Goal: Information Seeking & Learning: Learn about a topic

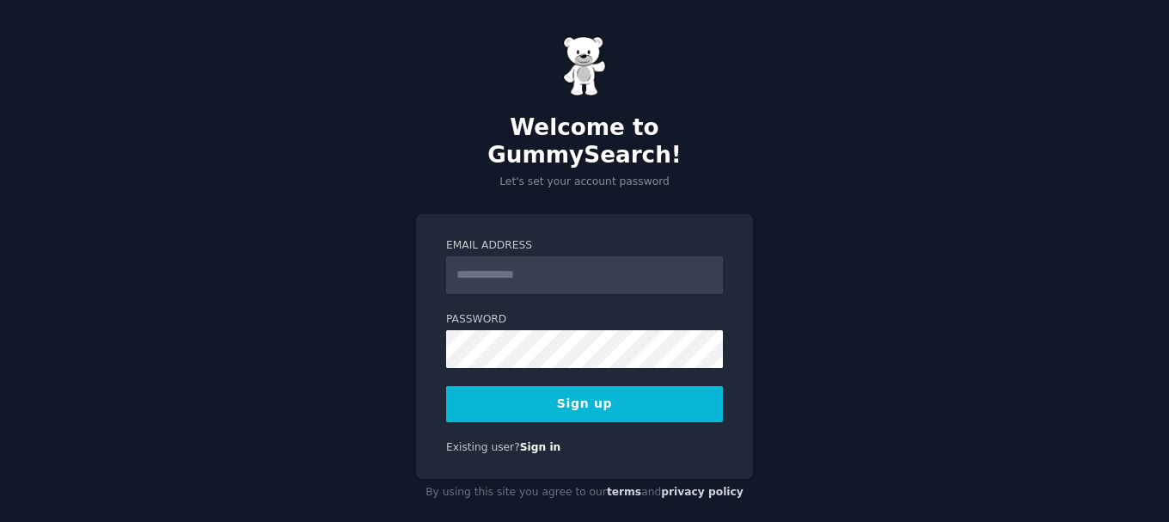
click at [469, 256] on input "Email Address" at bounding box center [584, 275] width 277 height 38
type input "**********"
click at [413, 330] on div "**********" at bounding box center [584, 271] width 1169 height 542
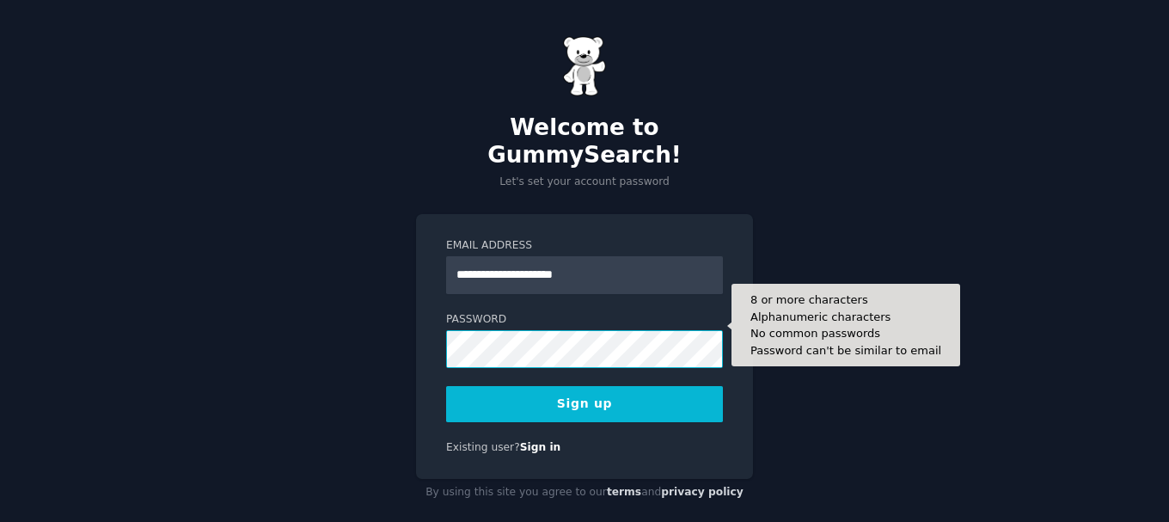
click at [446, 386] on button "Sign up" at bounding box center [584, 404] width 277 height 36
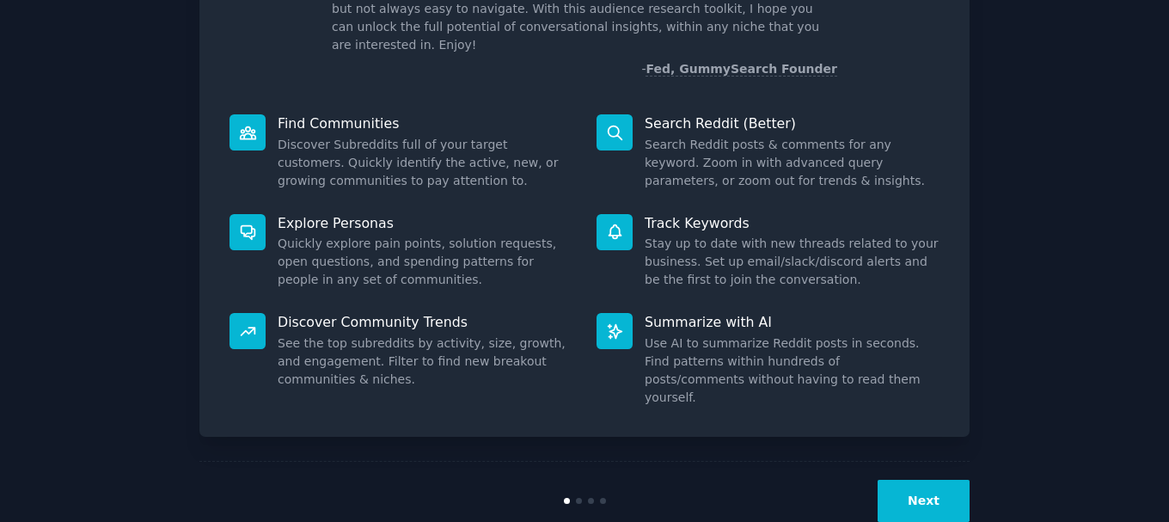
scroll to position [151, 0]
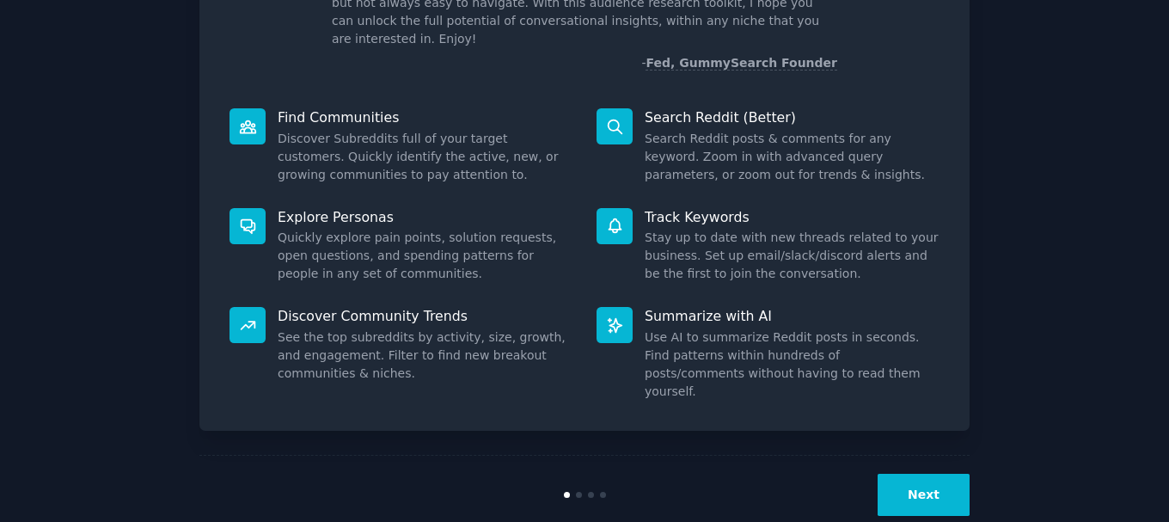
click at [925, 474] on button "Next" at bounding box center [923, 495] width 92 height 42
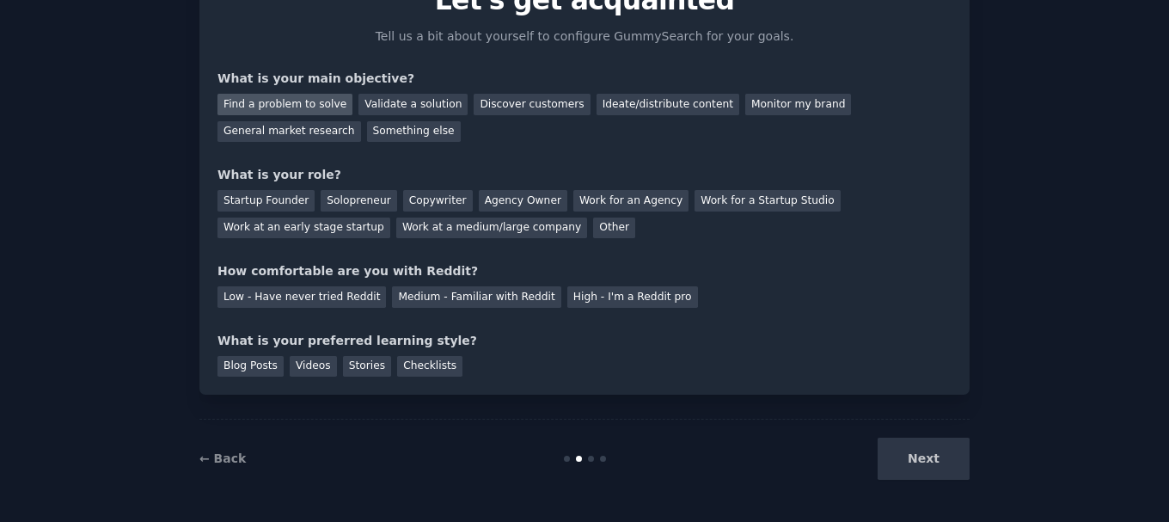
click at [264, 104] on div "Find a problem to solve" at bounding box center [284, 104] width 135 height 21
click at [352, 206] on div "Solopreneur" at bounding box center [359, 200] width 76 height 21
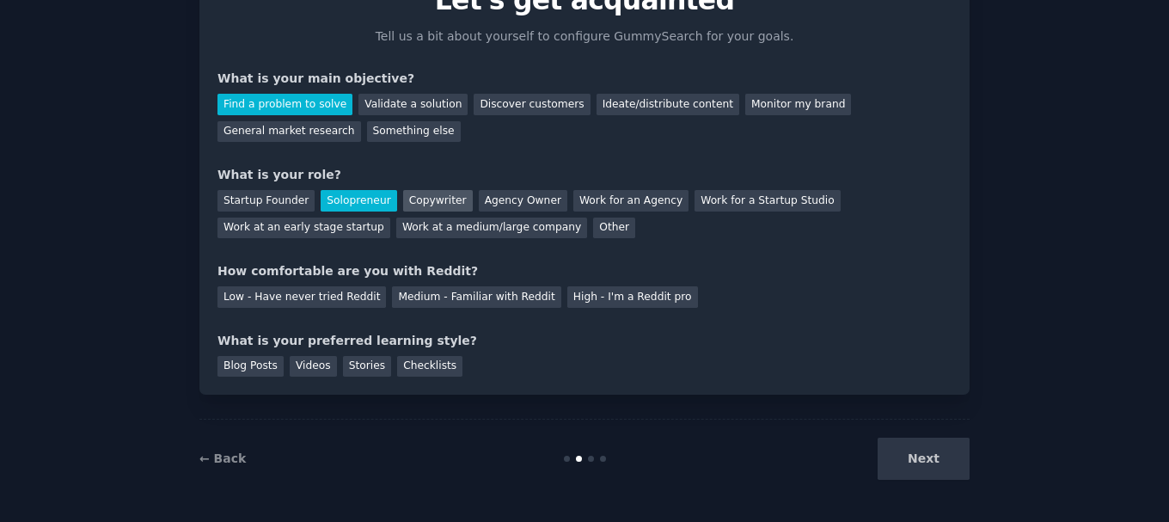
click at [438, 198] on div "Copywriter" at bounding box center [438, 200] width 70 height 21
click at [505, 213] on div "Startup Founder Solopreneur Copywriter Agency Owner Work for an Agency Work for…" at bounding box center [584, 211] width 734 height 54
click at [505, 207] on div "Agency Owner" at bounding box center [523, 200] width 89 height 21
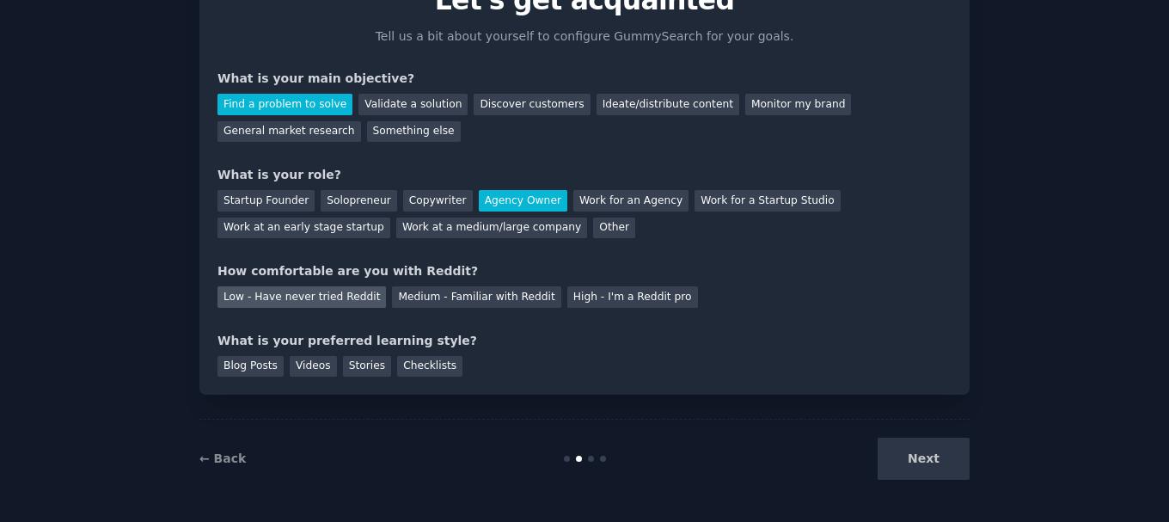
click at [336, 301] on div "Low - Have never tried Reddit" at bounding box center [301, 296] width 168 height 21
click at [902, 446] on div "Next" at bounding box center [840, 458] width 257 height 42
click at [314, 365] on div "Videos" at bounding box center [313, 366] width 47 height 21
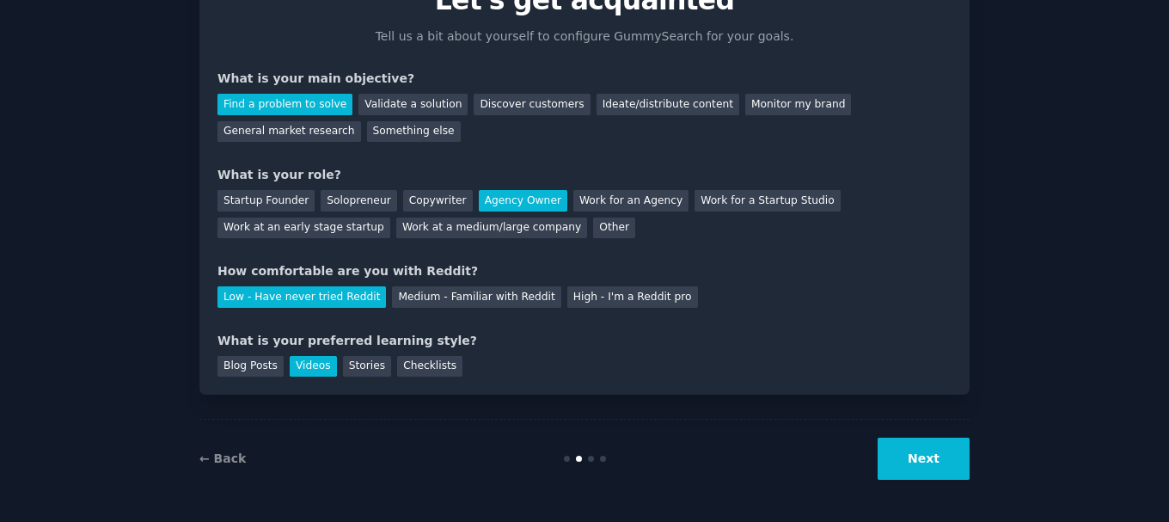
click at [907, 466] on button "Next" at bounding box center [923, 458] width 92 height 42
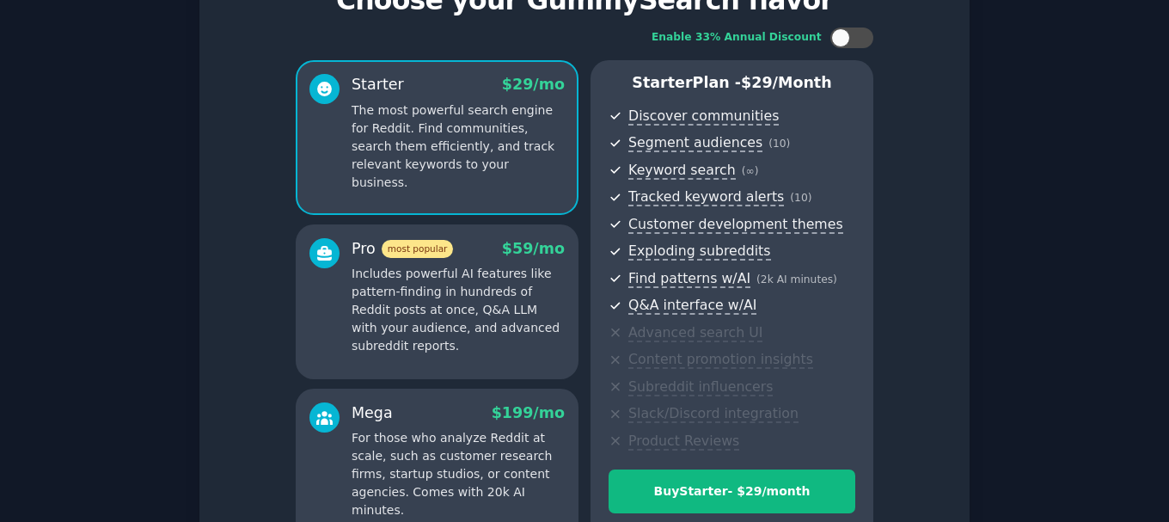
scroll to position [266, 0]
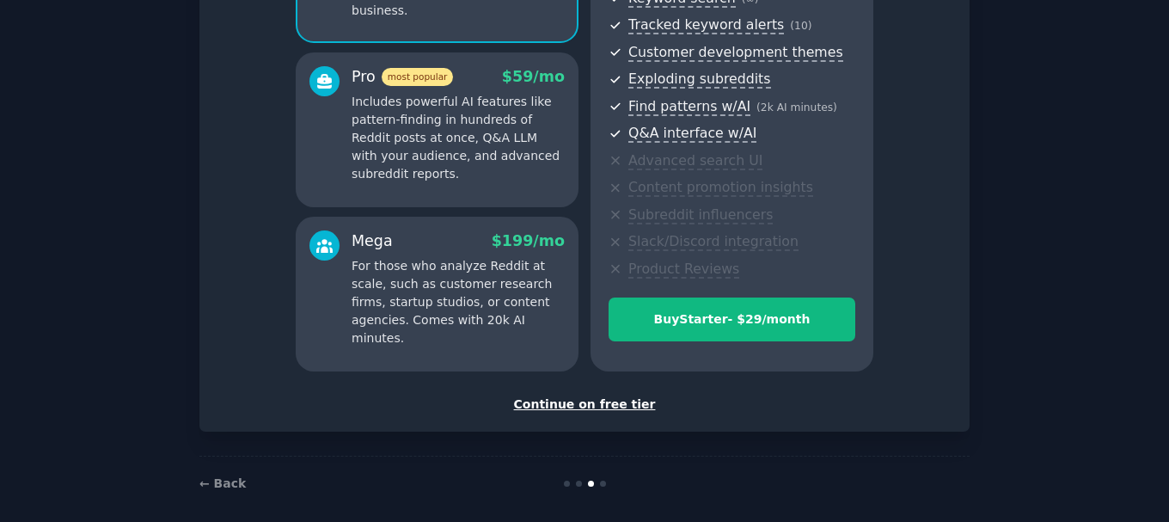
click at [603, 405] on div "Continue on free tier" at bounding box center [584, 404] width 734 height 18
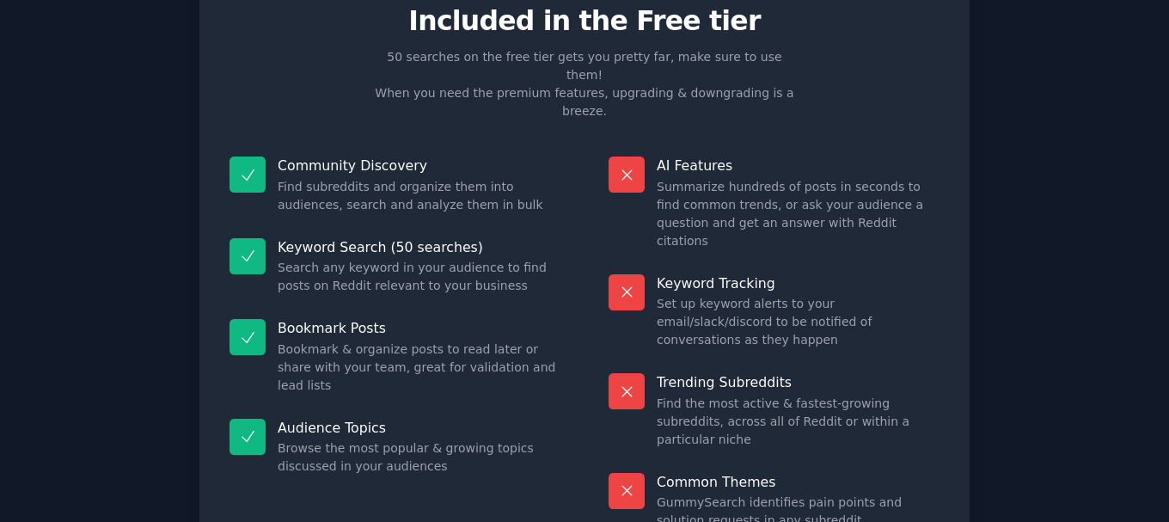
scroll to position [148, 0]
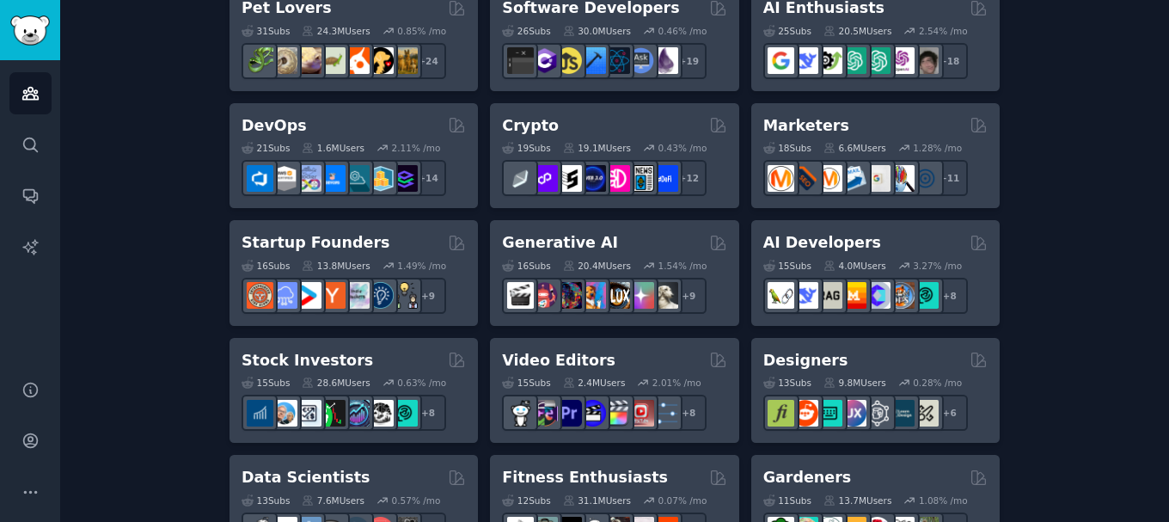
scroll to position [430, 0]
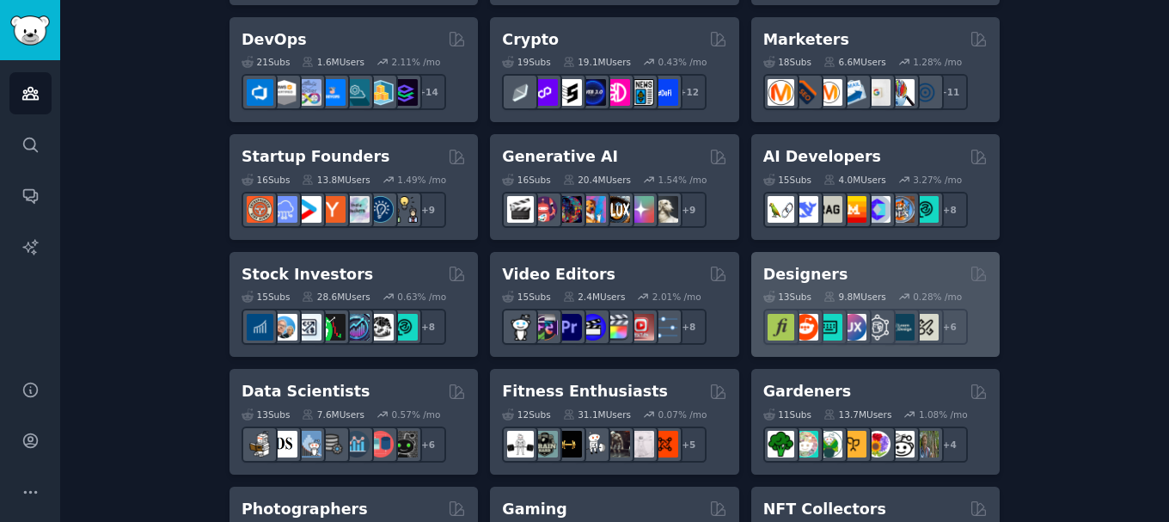
click at [803, 277] on h2 "Designers" at bounding box center [805, 274] width 85 height 21
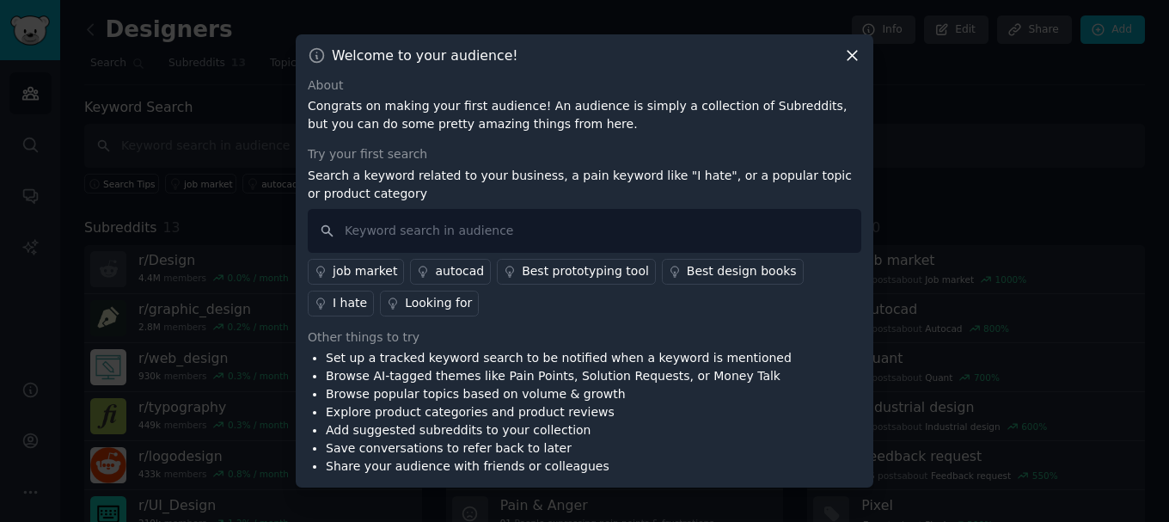
click at [849, 58] on icon at bounding box center [851, 55] width 9 height 9
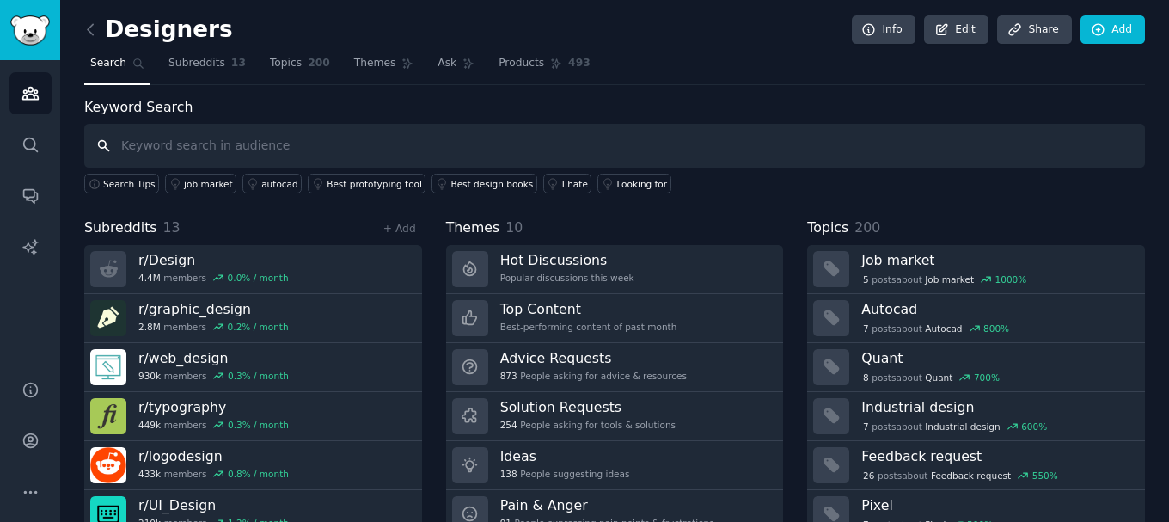
scroll to position [71, 0]
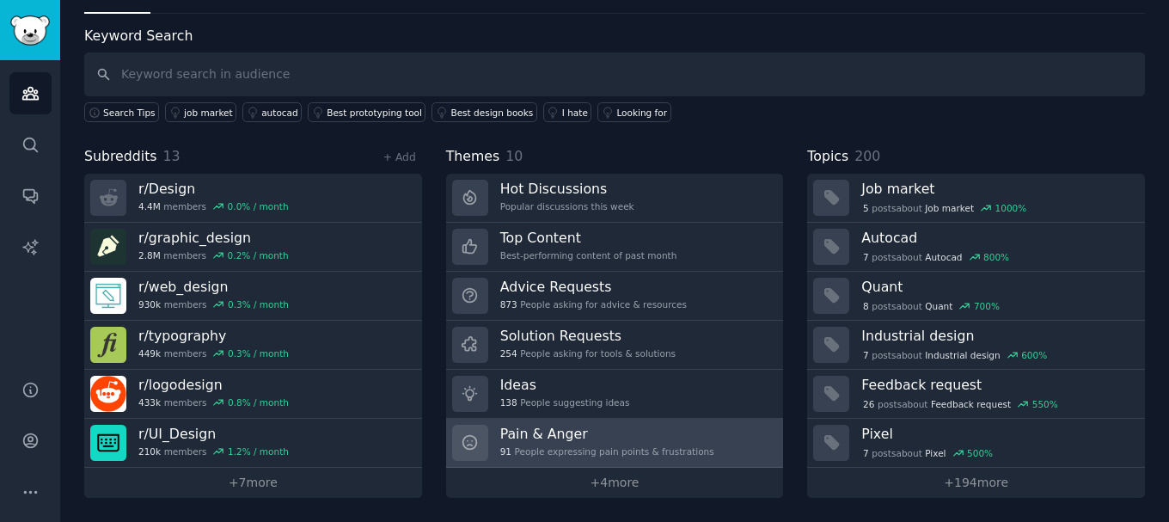
click at [637, 443] on div "Pain & Anger 91 People expressing pain points & frustrations" at bounding box center [607, 443] width 214 height 36
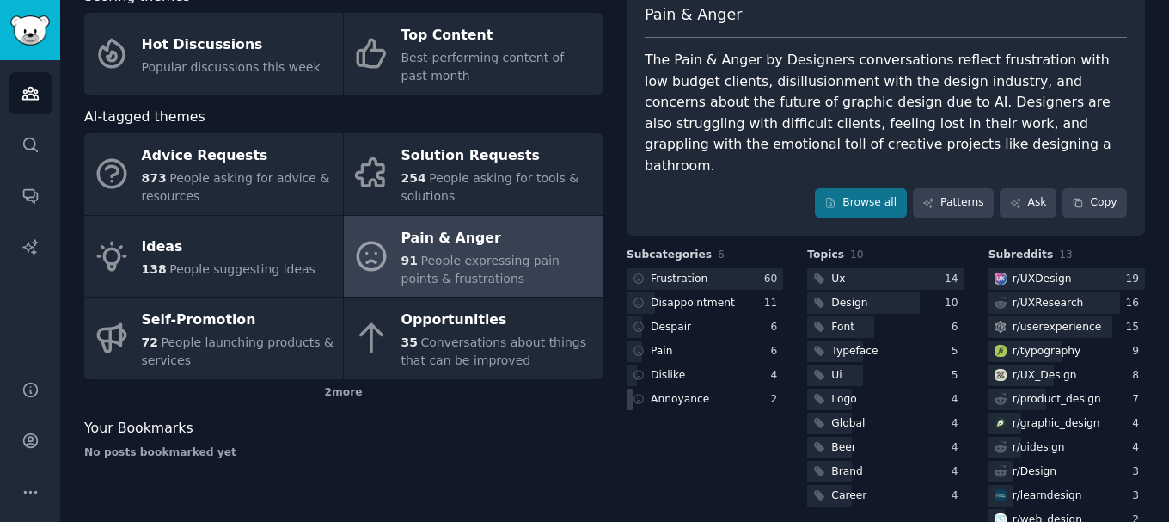
scroll to position [150, 0]
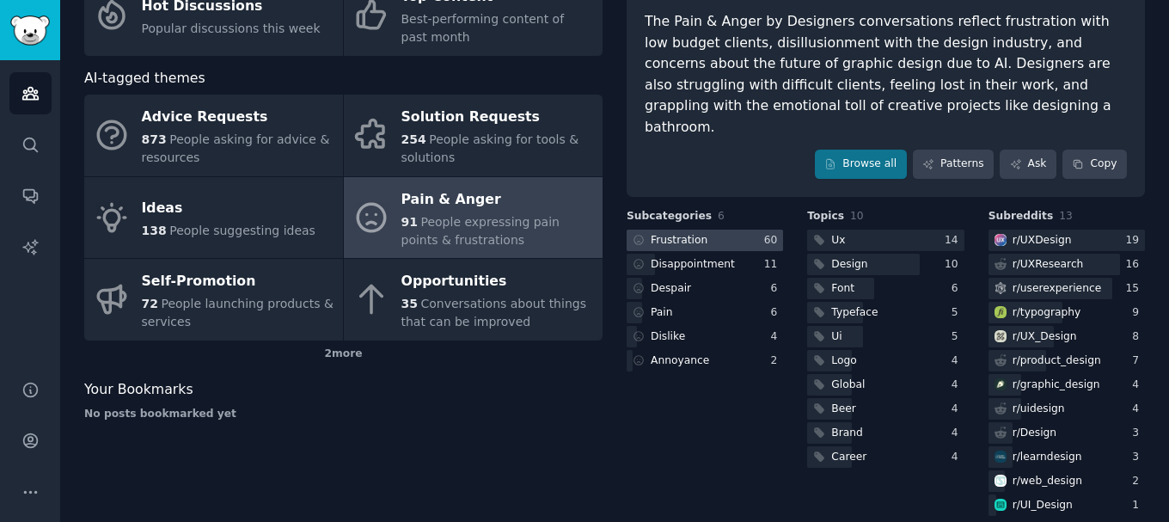
click at [725, 229] on div at bounding box center [704, 239] width 156 height 21
click at [882, 229] on div at bounding box center [885, 239] width 156 height 21
